Goal: Find specific page/section: Find specific page/section

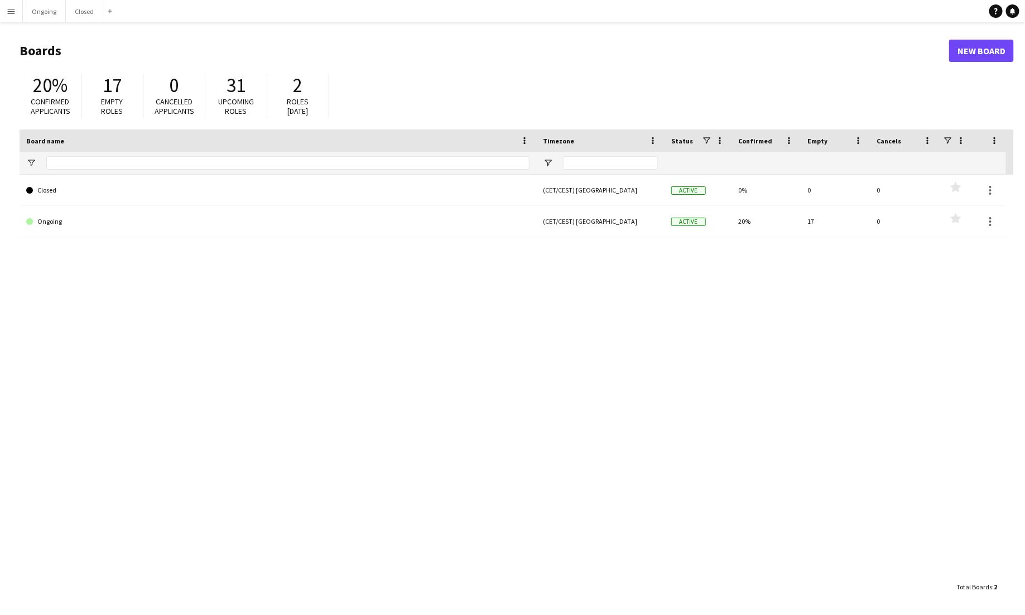
click at [10, 13] on app-icon "Menu" at bounding box center [11, 11] width 9 height 9
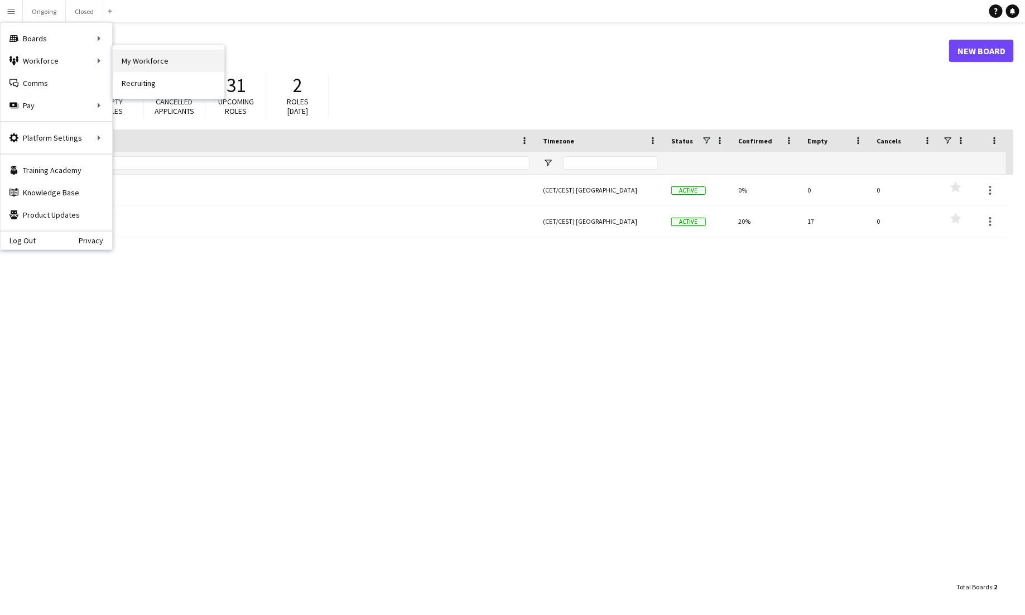
click at [134, 61] on link "My Workforce" at bounding box center [169, 61] width 112 height 22
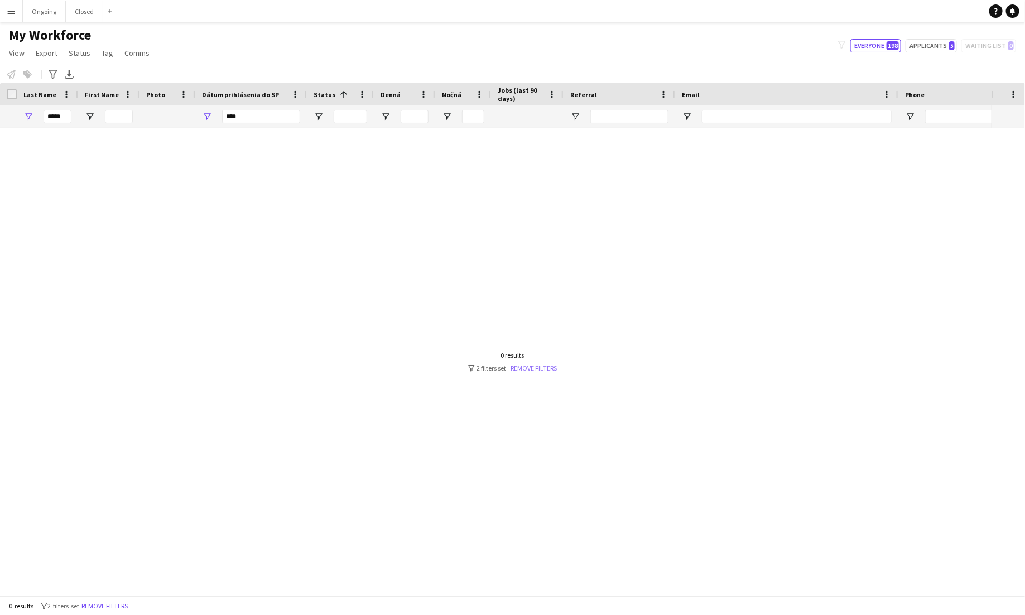
click at [538, 365] on link "Remove filters" at bounding box center [534, 368] width 46 height 8
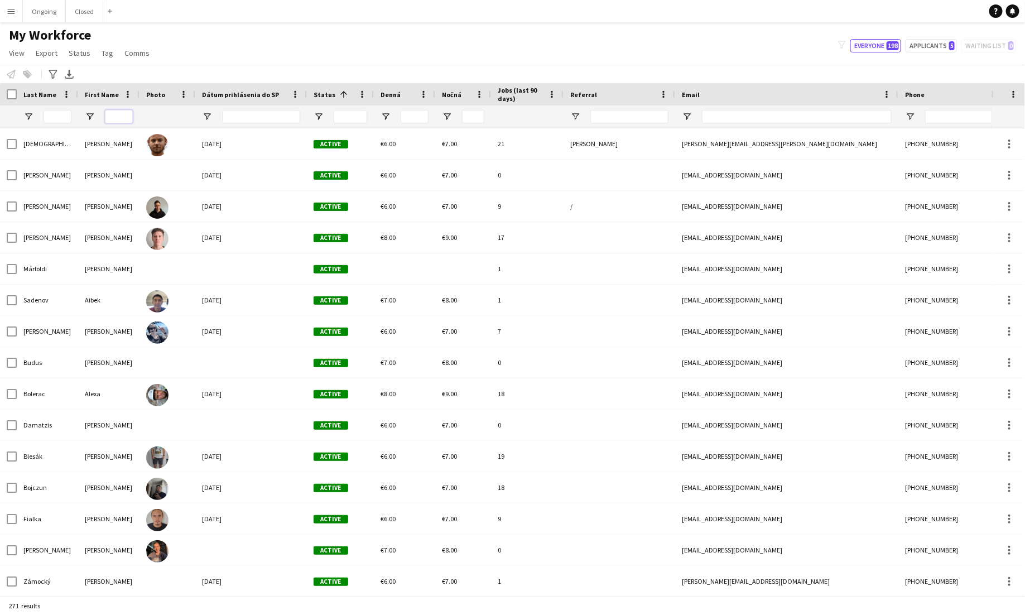
click at [117, 115] on input "First Name Filter Input" at bounding box center [119, 116] width 28 height 13
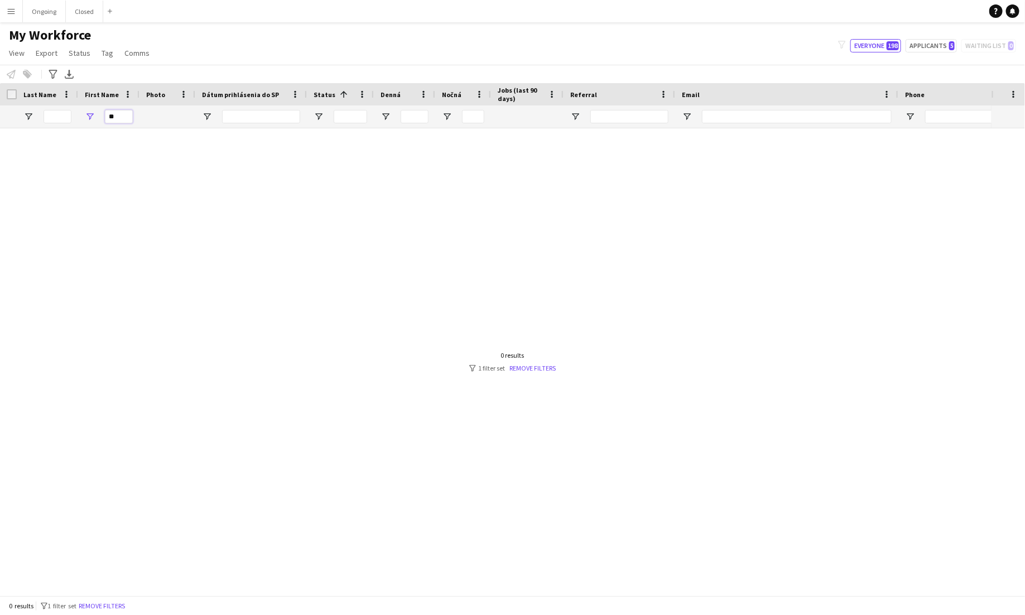
type input "*"
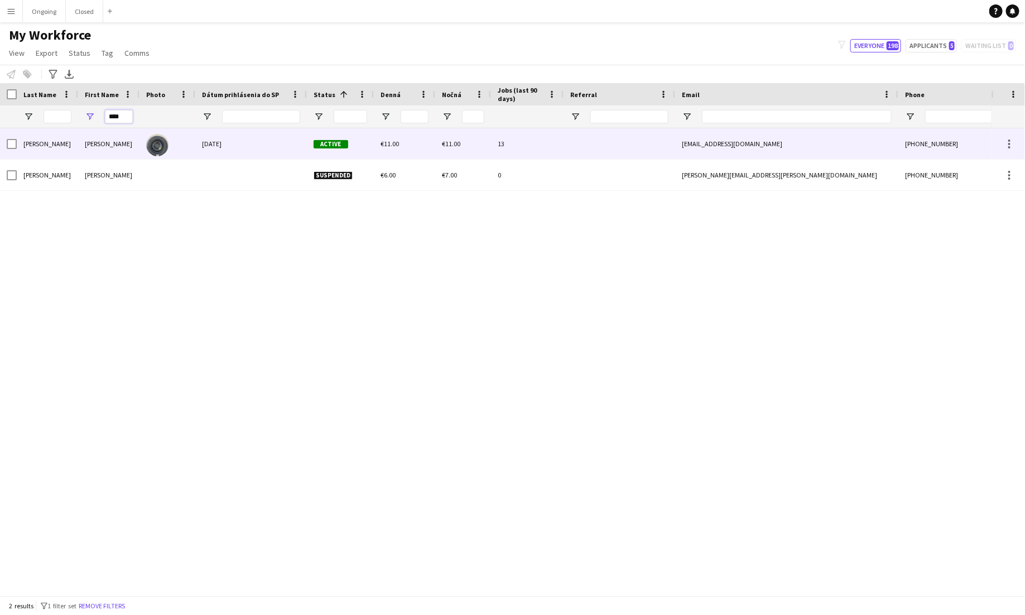
type input "****"
click at [173, 146] on div at bounding box center [167, 143] width 56 height 31
